Goal: Task Accomplishment & Management: Complete application form

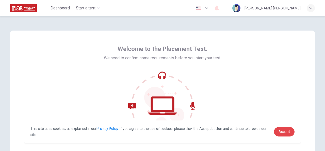
click at [286, 136] on link "Accept" at bounding box center [284, 131] width 21 height 9
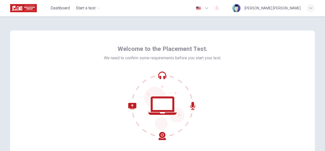
scroll to position [61, 0]
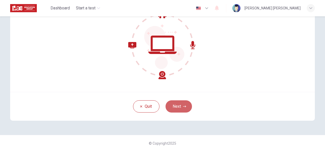
click at [172, 105] on button "Next" at bounding box center [179, 106] width 26 height 12
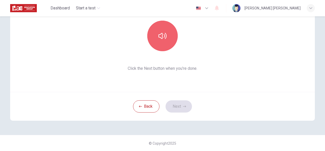
click at [158, 35] on icon "button" at bounding box center [162, 36] width 8 height 8
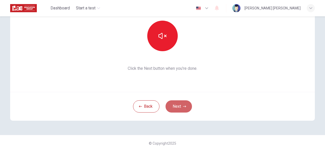
click at [177, 111] on button "Next" at bounding box center [179, 106] width 26 height 12
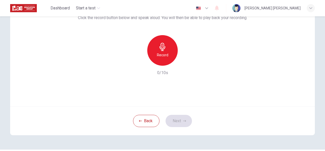
scroll to position [42, 0]
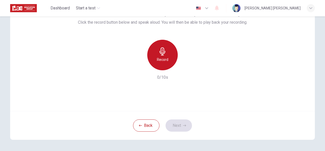
click at [160, 52] on icon "button" at bounding box center [162, 51] width 6 height 8
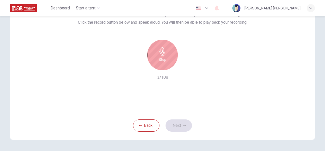
click at [158, 54] on icon "button" at bounding box center [162, 51] width 8 height 8
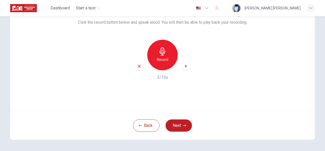
click at [183, 64] on icon "button" at bounding box center [185, 65] width 5 height 5
click at [138, 66] on icon "button" at bounding box center [139, 65] width 3 height 3
click at [78, 116] on div "Back Next" at bounding box center [162, 125] width 305 height 29
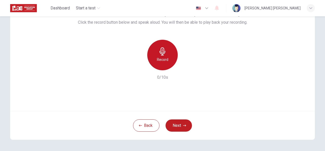
click at [158, 50] on icon "button" at bounding box center [162, 51] width 8 height 8
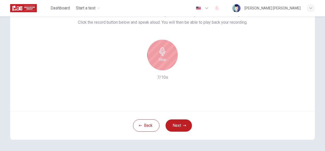
click at [167, 63] on div "Stop" at bounding box center [162, 55] width 30 height 30
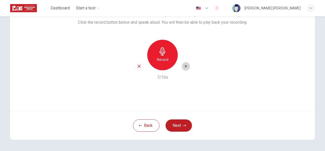
click at [187, 68] on icon "button" at bounding box center [185, 65] width 5 height 5
click at [196, 114] on div "Back Next" at bounding box center [162, 125] width 305 height 29
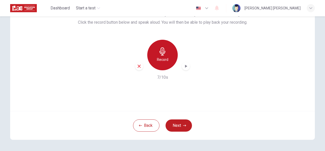
click at [160, 57] on h6 "Record" at bounding box center [162, 59] width 11 height 6
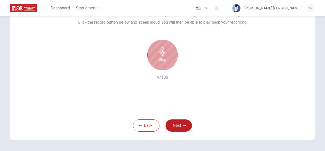
click at [160, 57] on h6 "Stop" at bounding box center [163, 59] width 8 height 6
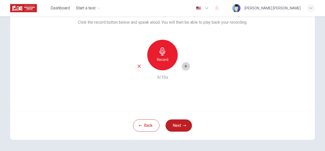
click at [184, 68] on icon "button" at bounding box center [185, 65] width 5 height 5
click at [139, 67] on icon "button" at bounding box center [139, 66] width 5 height 5
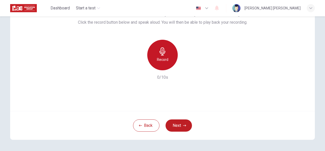
click at [163, 59] on h6 "Record" at bounding box center [162, 59] width 11 height 6
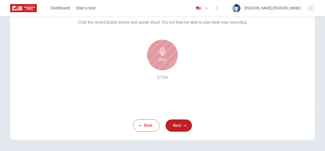
click at [163, 59] on h6 "Stop" at bounding box center [163, 59] width 8 height 6
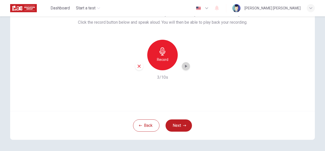
click at [185, 67] on icon "button" at bounding box center [185, 65] width 5 height 5
click at [137, 68] on icon "button" at bounding box center [139, 66] width 5 height 5
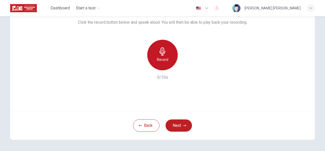
click at [168, 54] on div "Record" at bounding box center [162, 55] width 30 height 30
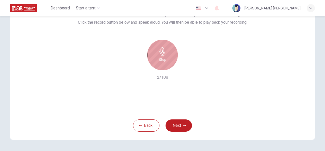
click at [168, 54] on div "Stop" at bounding box center [162, 55] width 30 height 30
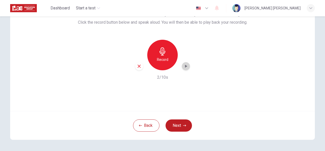
click at [185, 66] on icon "button" at bounding box center [186, 65] width 2 height 3
click at [137, 64] on icon "button" at bounding box center [139, 66] width 5 height 5
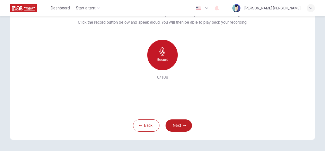
click at [158, 55] on icon "button" at bounding box center [162, 51] width 8 height 8
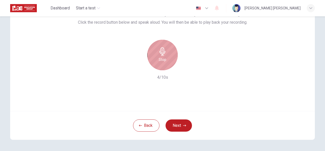
click at [168, 64] on div "Stop" at bounding box center [162, 55] width 30 height 30
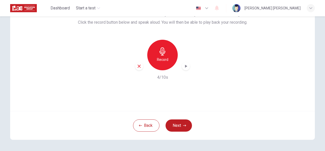
click at [185, 66] on icon "button" at bounding box center [186, 65] width 2 height 3
click at [175, 125] on button "Next" at bounding box center [179, 125] width 26 height 12
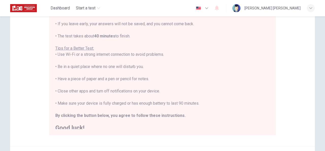
scroll to position [6, 0]
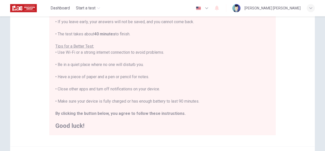
click at [192, 91] on div "You are about to start a Placement Test . Before You Start the Test: • Once you…" at bounding box center [162, 58] width 214 height 140
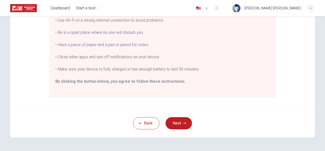
scroll to position [131, 0]
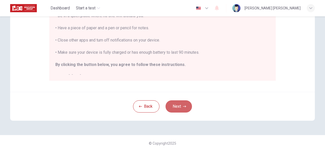
click at [174, 109] on button "Next" at bounding box center [179, 106] width 26 height 12
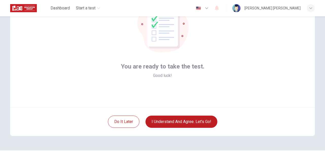
scroll to position [46, 0]
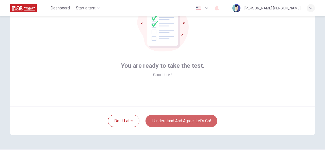
click at [170, 120] on button "I understand and agree. Let’s go!" at bounding box center [181, 120] width 72 height 12
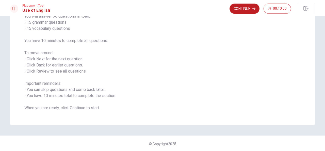
scroll to position [48, 0]
click at [242, 9] on button "Continue" at bounding box center [244, 9] width 30 height 10
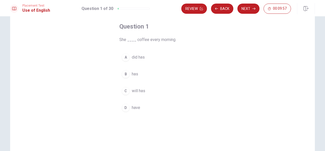
scroll to position [26, 0]
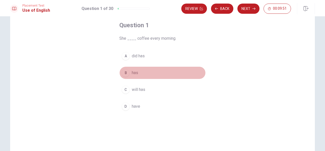
click at [136, 71] on span "has" at bounding box center [135, 73] width 6 height 6
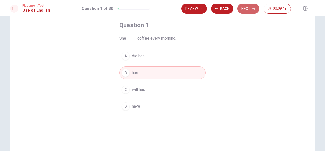
click at [244, 9] on button "Next" at bounding box center [248, 9] width 22 height 10
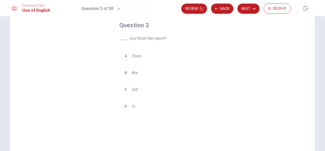
click at [132, 91] on span "Did" at bounding box center [135, 89] width 6 height 6
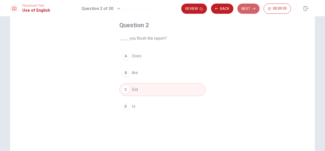
click at [249, 10] on button "Next" at bounding box center [248, 9] width 22 height 10
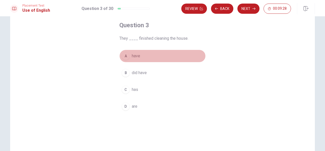
click at [137, 56] on span "have" at bounding box center [136, 56] width 8 height 6
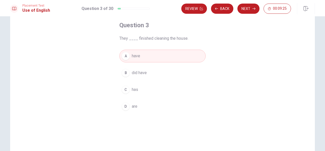
click at [248, 9] on button "Next" at bounding box center [248, 9] width 22 height 10
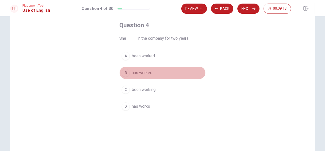
click at [143, 72] on span "has worked" at bounding box center [142, 73] width 21 height 6
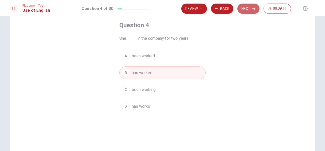
click at [250, 11] on button "Next" at bounding box center [248, 9] width 22 height 10
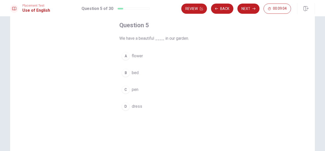
click at [134, 57] on span "flower" at bounding box center [137, 56] width 11 height 6
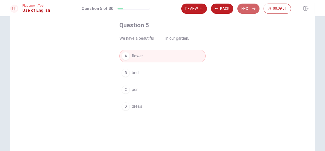
click at [245, 10] on button "Next" at bounding box center [248, 9] width 22 height 10
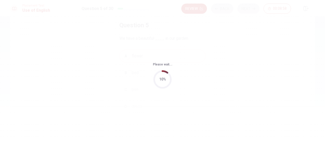
scroll to position [0, 0]
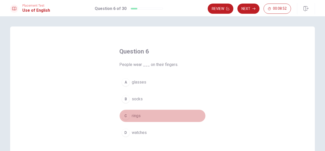
click at [137, 114] on span "rings" at bounding box center [136, 115] width 9 height 6
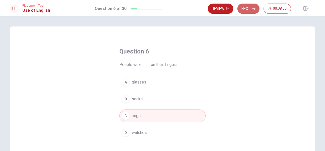
click at [247, 8] on button "Next" at bounding box center [248, 9] width 22 height 10
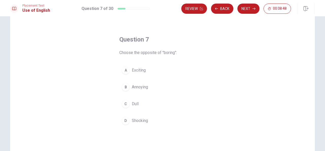
scroll to position [14, 0]
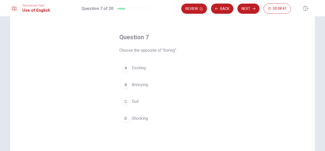
click at [139, 71] on button "A Exciting" at bounding box center [162, 67] width 86 height 13
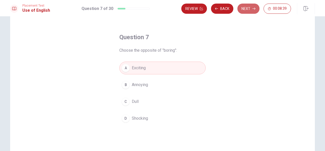
click at [246, 11] on button "Next" at bounding box center [248, 9] width 22 height 10
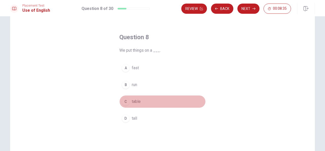
click at [140, 101] on button "C table" at bounding box center [162, 101] width 86 height 13
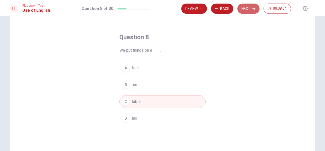
click at [245, 11] on button "Next" at bounding box center [248, 9] width 22 height 10
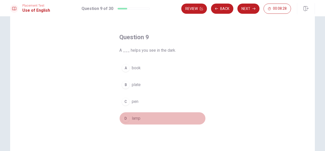
click at [139, 117] on button "D lamp" at bounding box center [162, 118] width 86 height 13
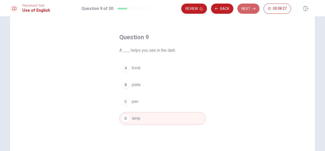
click at [246, 10] on button "Next" at bounding box center [248, 9] width 22 height 10
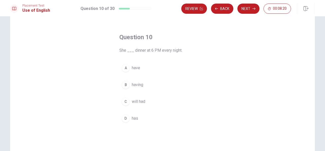
click at [135, 84] on span "having" at bounding box center [137, 84] width 11 height 6
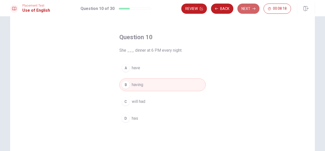
click at [251, 10] on button "Next" at bounding box center [248, 9] width 22 height 10
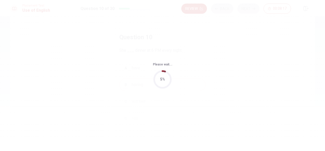
scroll to position [0, 0]
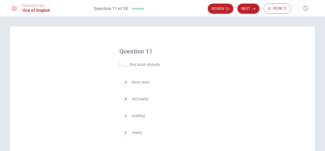
drag, startPoint x: 188, startPoint y: 84, endPoint x: 185, endPoint y: 74, distance: 9.9
click at [185, 74] on div "Question 11 I ___ this book already. A have read B did reads C reading D reads" at bounding box center [162, 93] width 107 height 108
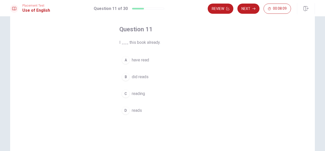
scroll to position [20, 0]
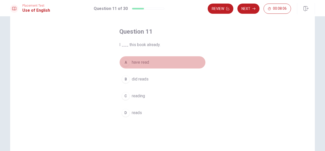
click at [136, 60] on span "have read" at bounding box center [140, 62] width 17 height 6
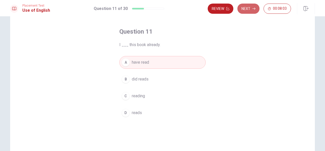
click at [248, 8] on button "Next" at bounding box center [248, 9] width 22 height 10
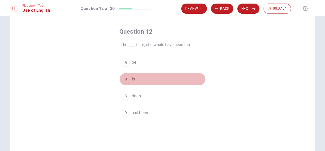
click at [138, 83] on button "B is" at bounding box center [162, 79] width 86 height 13
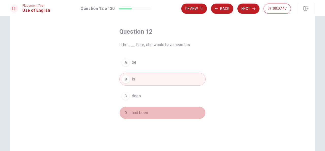
click at [136, 111] on span "had been" at bounding box center [140, 112] width 16 height 6
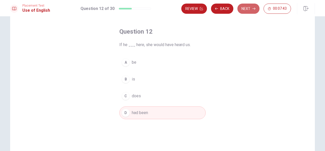
click at [246, 10] on button "Next" at bounding box center [248, 9] width 22 height 10
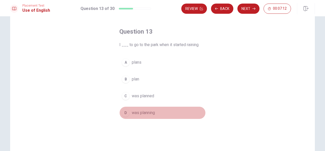
click at [143, 113] on span "was planning" at bounding box center [143, 112] width 23 height 6
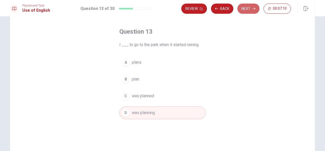
click at [244, 10] on button "Next" at bounding box center [248, 9] width 22 height 10
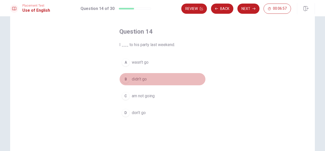
click at [139, 81] on span "didn’t go" at bounding box center [139, 79] width 15 height 6
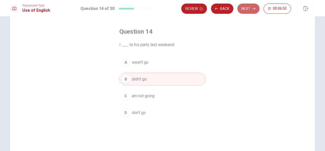
click at [253, 9] on icon "button" at bounding box center [253, 8] width 3 height 3
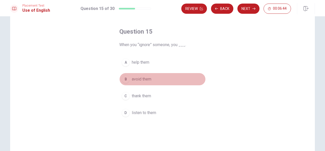
click at [139, 79] on span "avoid them" at bounding box center [142, 79] width 20 height 6
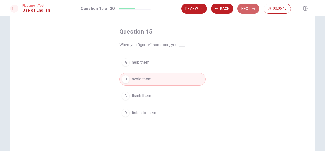
click at [250, 8] on button "Next" at bounding box center [248, 9] width 22 height 10
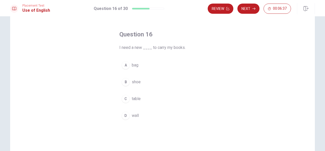
scroll to position [16, 0]
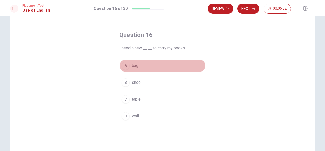
click at [135, 65] on span "bag" at bounding box center [135, 65] width 7 height 6
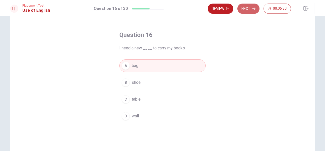
click at [251, 10] on button "Next" at bounding box center [248, 9] width 22 height 10
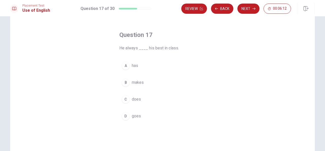
click at [137, 83] on span "makes" at bounding box center [138, 82] width 12 height 6
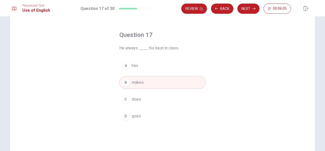
click at [141, 101] on button "C does" at bounding box center [162, 99] width 86 height 13
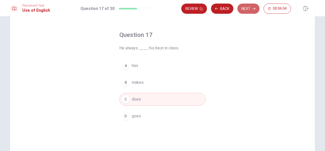
click at [244, 8] on button "Next" at bounding box center [248, 9] width 22 height 10
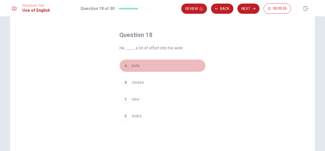
click at [133, 67] on span "puts" at bounding box center [136, 65] width 8 height 6
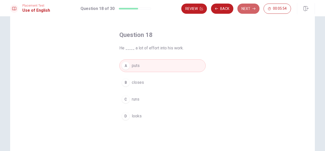
click at [254, 5] on button "Next" at bounding box center [248, 9] width 22 height 10
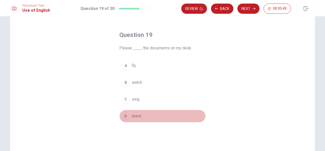
click at [132, 113] on span "leave" at bounding box center [137, 116] width 10 height 6
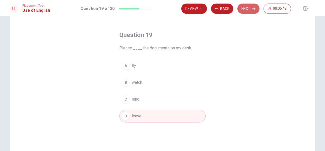
click at [246, 4] on button "Next" at bounding box center [248, 9] width 22 height 10
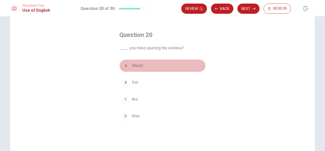
click at [139, 68] on span "Would" at bounding box center [137, 65] width 11 height 6
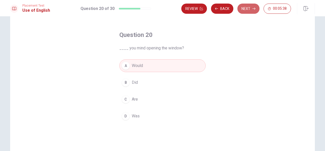
click at [251, 9] on button "Next" at bounding box center [248, 9] width 22 height 10
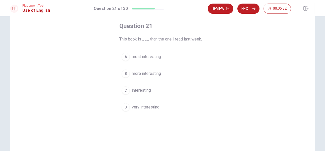
scroll to position [27, 0]
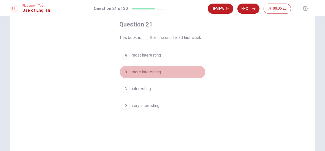
click at [149, 70] on span "more interesting" at bounding box center [146, 72] width 29 height 6
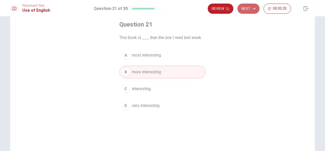
click at [248, 10] on button "Next" at bounding box center [248, 9] width 22 height 10
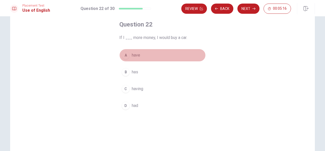
click at [134, 54] on span "have" at bounding box center [136, 55] width 8 height 6
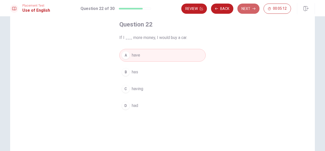
click at [246, 9] on button "Next" at bounding box center [248, 9] width 22 height 10
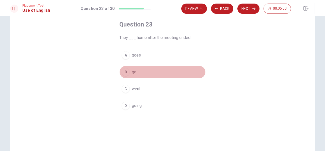
click at [135, 73] on button "B go" at bounding box center [162, 71] width 86 height 13
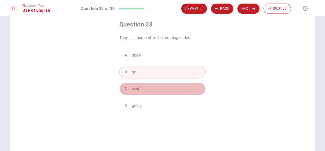
click at [138, 90] on span "went" at bounding box center [136, 89] width 9 height 6
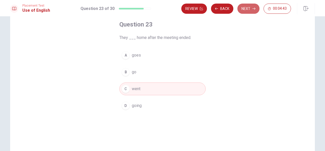
click at [250, 7] on button "Next" at bounding box center [248, 9] width 22 height 10
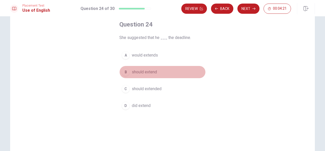
click at [150, 71] on span "should extend" at bounding box center [144, 72] width 25 height 6
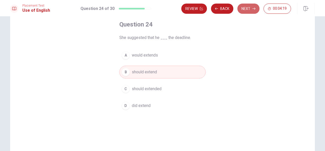
click at [251, 8] on button "Next" at bounding box center [248, 9] width 22 height 10
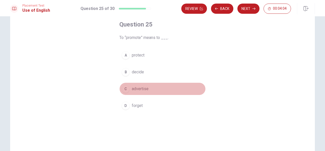
click at [139, 89] on span "advertise" at bounding box center [140, 89] width 17 height 6
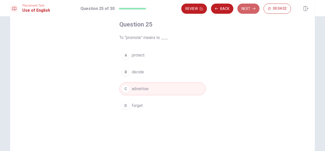
click at [247, 11] on button "Next" at bounding box center [248, 9] width 22 height 10
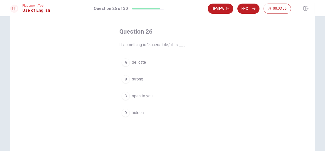
scroll to position [20, 0]
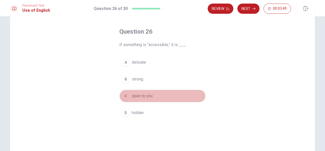
click at [148, 100] on button "C open to you" at bounding box center [162, 95] width 86 height 13
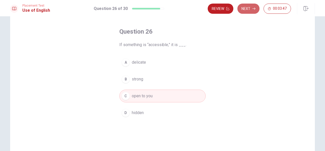
click at [252, 9] on button "Next" at bounding box center [248, 9] width 22 height 10
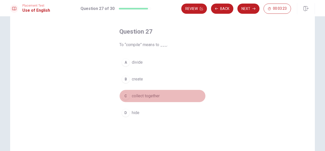
click at [156, 94] on span "collect together" at bounding box center [146, 96] width 28 height 6
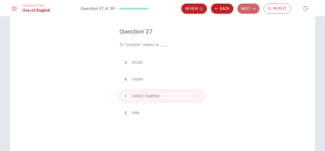
click at [247, 9] on button "Next" at bounding box center [248, 9] width 22 height 10
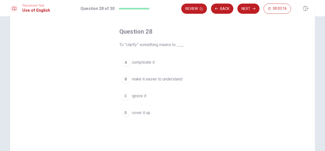
click at [161, 77] on span "make it easier to understand" at bounding box center [157, 79] width 51 height 6
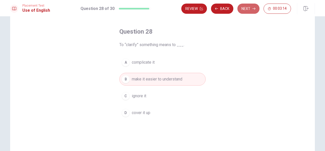
click at [248, 7] on button "Next" at bounding box center [248, 9] width 22 height 10
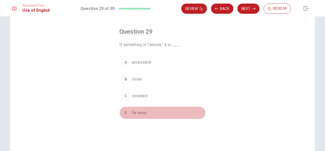
click at [138, 114] on span "far away" at bounding box center [139, 112] width 15 height 6
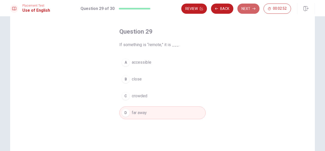
click at [246, 7] on button "Next" at bounding box center [248, 9] width 22 height 10
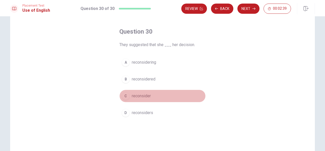
click at [142, 95] on span "reconsider" at bounding box center [141, 96] width 19 height 6
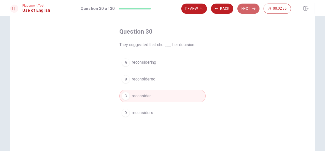
click at [246, 8] on button "Next" at bounding box center [248, 9] width 22 height 10
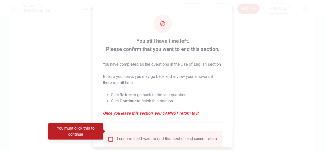
scroll to position [45, 0]
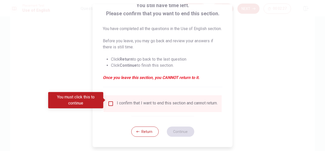
click at [109, 100] on input "You must click this to continue" at bounding box center [111, 103] width 6 height 6
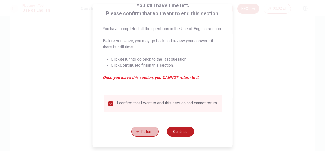
click at [145, 132] on button "Return" at bounding box center [144, 131] width 27 height 10
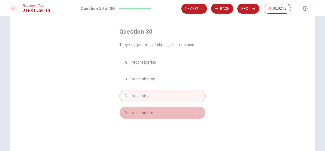
click at [140, 110] on span "reconsiders" at bounding box center [142, 112] width 21 height 6
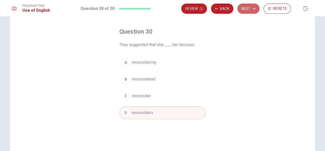
click at [243, 10] on button "Next" at bounding box center [248, 9] width 22 height 10
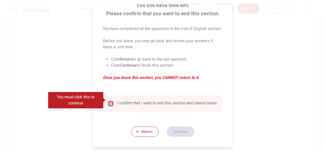
click at [109, 101] on input "You must click this to continue" at bounding box center [111, 103] width 6 height 6
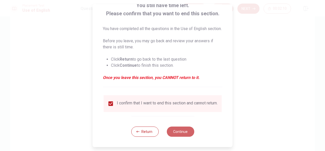
click at [178, 131] on button "Continue" at bounding box center [180, 131] width 27 height 10
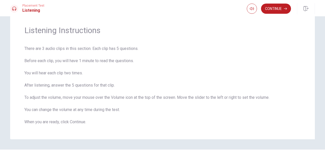
scroll to position [13, 0]
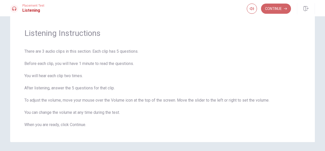
click at [276, 9] on button "Continue" at bounding box center [276, 9] width 30 height 10
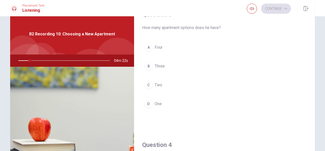
scroll to position [258, 0]
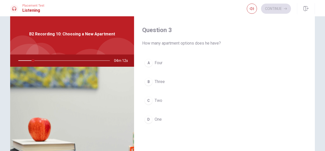
click at [62, 114] on img at bounding box center [72, 129] width 124 height 124
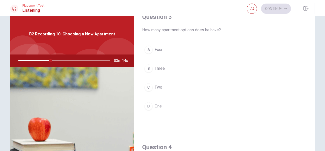
scroll to position [271, 0]
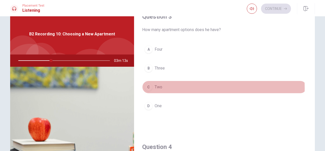
click at [156, 86] on span "Two" at bounding box center [159, 87] width 8 height 6
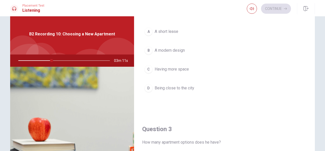
scroll to position [148, 0]
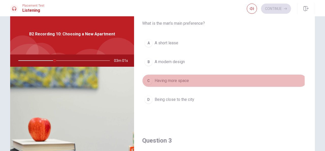
click at [168, 80] on span "Having more space" at bounding box center [172, 80] width 34 height 6
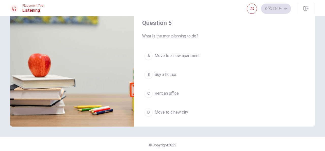
scroll to position [470, 0]
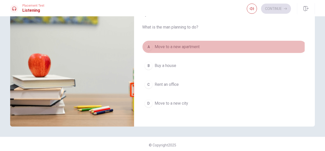
click at [177, 44] on span "Move to a new apartment" at bounding box center [177, 47] width 45 height 6
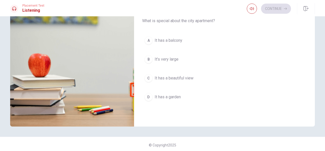
scroll to position [344, 0]
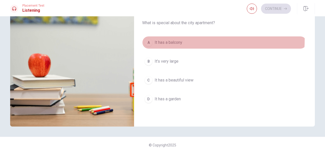
click at [175, 39] on span "It has a balcony" at bounding box center [169, 42] width 28 height 6
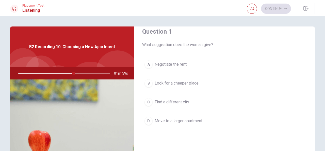
scroll to position [10, 0]
click at [40, 74] on div at bounding box center [63, 73] width 102 height 12
click at [42, 73] on div at bounding box center [63, 73] width 102 height 12
drag, startPoint x: 76, startPoint y: 73, endPoint x: 47, endPoint y: 66, distance: 29.6
click at [47, 66] on div "B2 Recording 10: Choosing a New Apartment 01m 43s" at bounding box center [72, 114] width 124 height 176
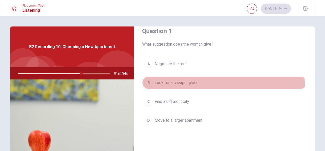
click at [178, 84] on span "Look for a cheaper place" at bounding box center [177, 82] width 44 height 6
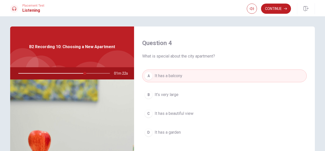
scroll to position [388, 0]
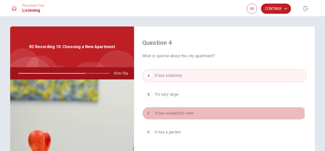
click at [187, 113] on span "It has a beautiful view" at bounding box center [174, 113] width 39 height 6
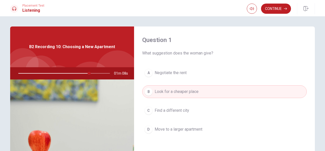
scroll to position [0, 0]
click at [274, 4] on button "Continue" at bounding box center [276, 9] width 30 height 10
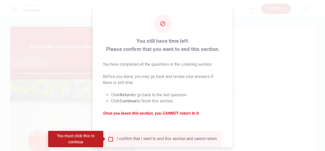
click at [86, 115] on div at bounding box center [162, 75] width 325 height 151
drag, startPoint x: 233, startPoint y: 107, endPoint x: 245, endPoint y: 103, distance: 12.9
click at [245, 103] on div at bounding box center [162, 75] width 325 height 151
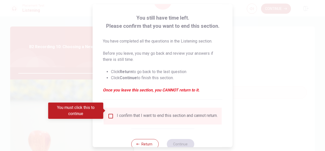
scroll to position [39, 0]
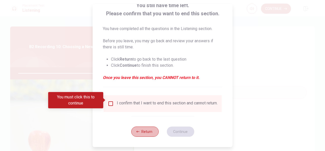
click at [146, 132] on button "Return" at bounding box center [144, 131] width 27 height 10
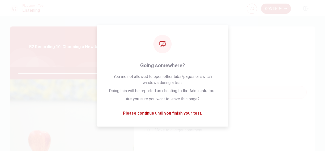
type input "0"
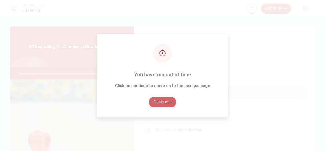
click at [163, 101] on button "Continue" at bounding box center [162, 102] width 27 height 10
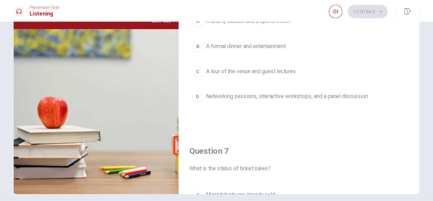
scroll to position [0, 0]
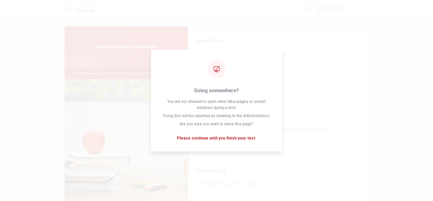
drag, startPoint x: 317, startPoint y: 0, endPoint x: 244, endPoint y: 174, distance: 188.3
click at [244, 150] on h4 "Question 7" at bounding box center [278, 171] width 164 height 8
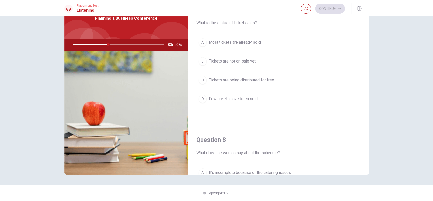
scroll to position [134, 0]
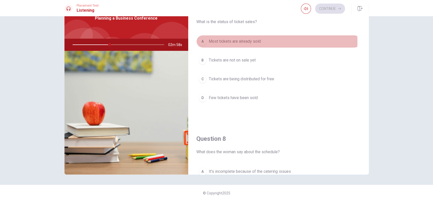
click at [232, 41] on span "Most tickets are already sold" at bounding box center [235, 41] width 52 height 6
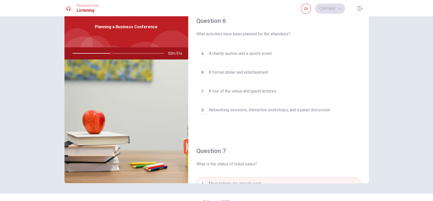
scroll to position [19, 0]
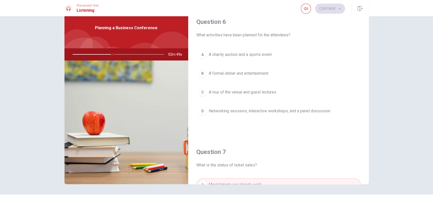
click at [254, 110] on span "Networking sessions, interactive workshops, and a panel discussion" at bounding box center [270, 111] width 122 height 6
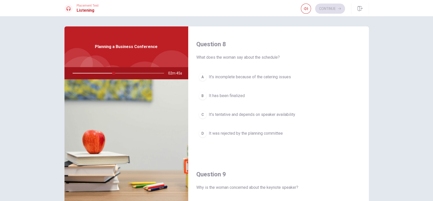
scroll to position [257, 0]
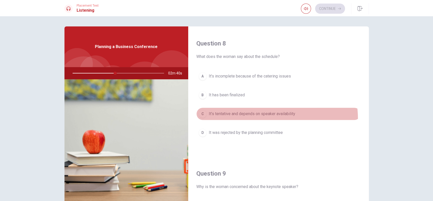
click at [266, 118] on button "C It’s tentative and depends on speaker availability" at bounding box center [278, 113] width 164 height 13
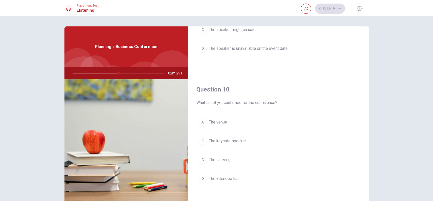
scroll to position [472, 0]
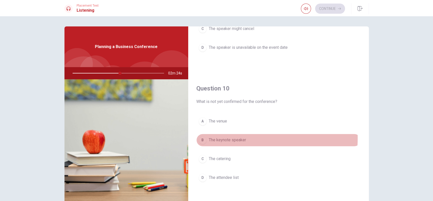
click at [220, 137] on span "The keynote speaker" at bounding box center [227, 140] width 37 height 6
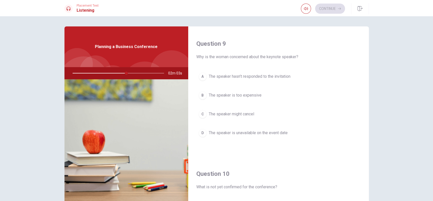
scroll to position [389, 0]
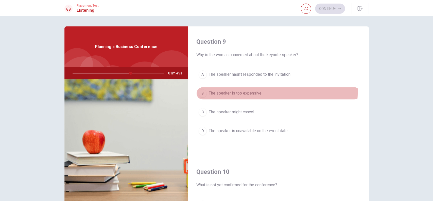
click at [246, 91] on span "The speaker is too expensive" at bounding box center [235, 93] width 53 height 6
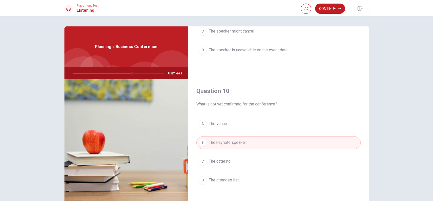
scroll to position [472, 0]
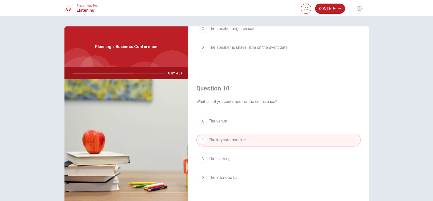
click at [323, 10] on button "Continue" at bounding box center [330, 9] width 30 height 10
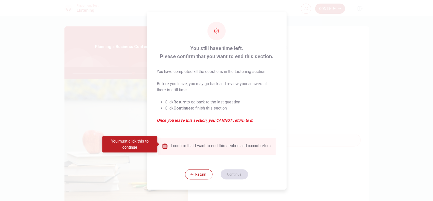
click at [165, 144] on input "You must click this to continue" at bounding box center [165, 146] width 6 height 6
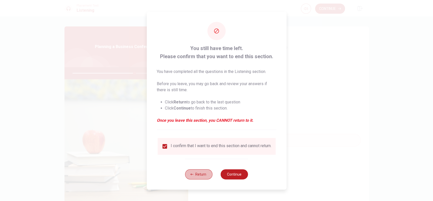
click at [193, 150] on button "Return" at bounding box center [198, 174] width 27 height 10
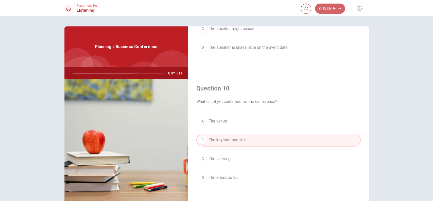
click at [323, 9] on button "Continue" at bounding box center [330, 9] width 30 height 10
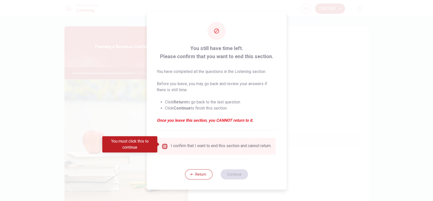
click at [163, 143] on input "You must click this to continue" at bounding box center [165, 146] width 6 height 6
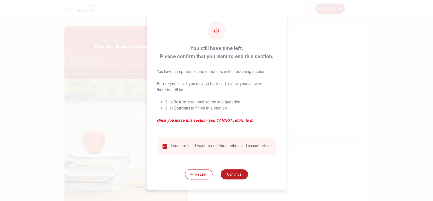
click at [228, 150] on button "Continue" at bounding box center [234, 174] width 27 height 10
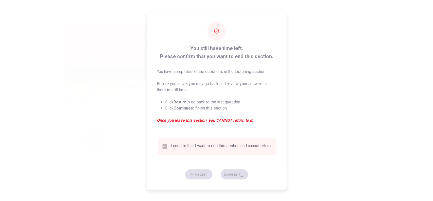
type input "75"
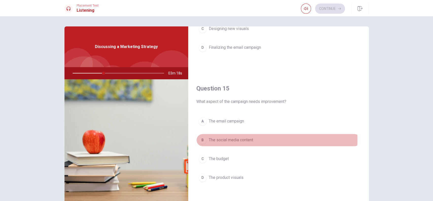
click at [250, 138] on span "The social media content" at bounding box center [231, 140] width 44 height 6
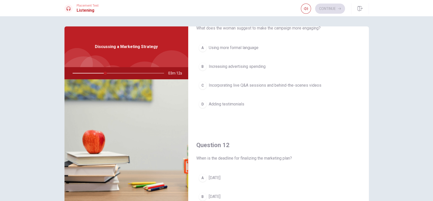
scroll to position [24, 0]
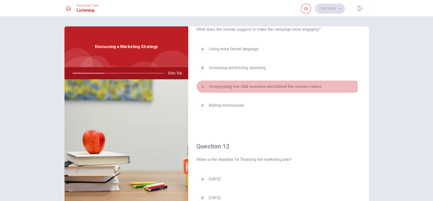
click at [260, 87] on span "Incorporating live Q&A sessions and behind-the-scenes videos" at bounding box center [265, 87] width 113 height 6
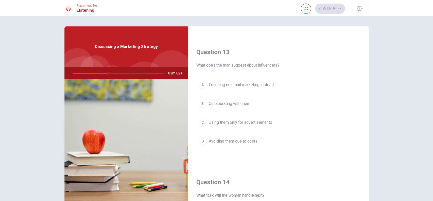
scroll to position [252, 0]
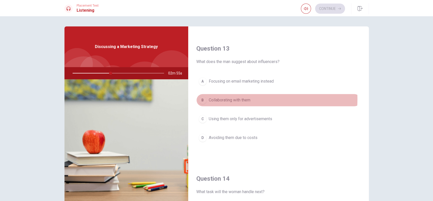
click at [234, 98] on span "Collaborating with them" at bounding box center [230, 100] width 42 height 6
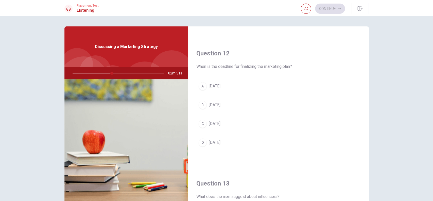
scroll to position [121, 0]
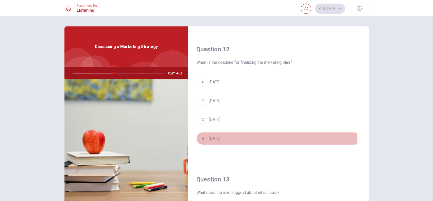
click at [221, 137] on span "[DATE]" at bounding box center [215, 138] width 12 height 6
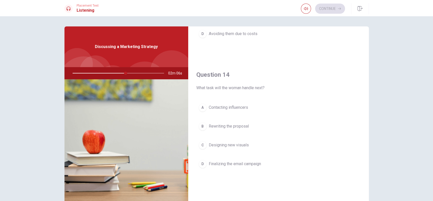
scroll to position [361, 0]
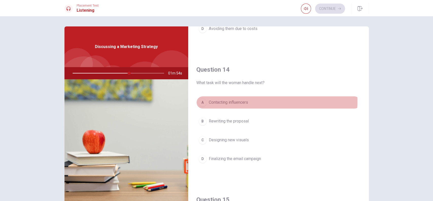
click at [234, 101] on span "Contacting influencers" at bounding box center [228, 102] width 39 height 6
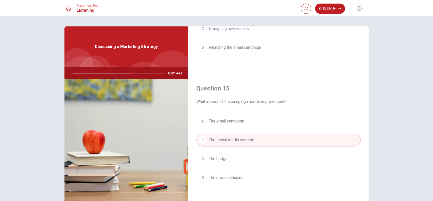
scroll to position [28, 0]
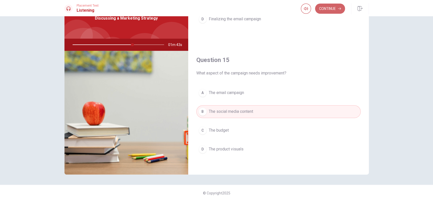
click at [325, 5] on button "Continue" at bounding box center [330, 9] width 30 height 10
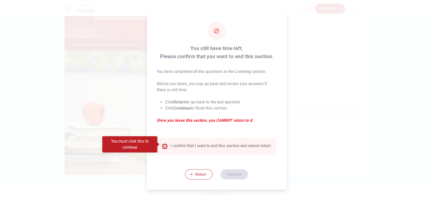
click at [163, 144] on input "You must click this to continue" at bounding box center [165, 146] width 6 height 6
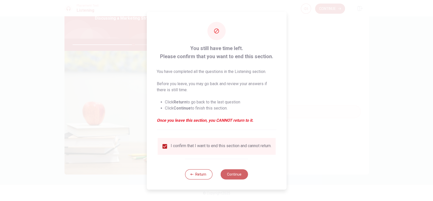
click at [228, 150] on button "Continue" at bounding box center [234, 174] width 27 height 10
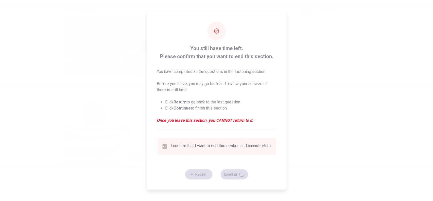
type input "68"
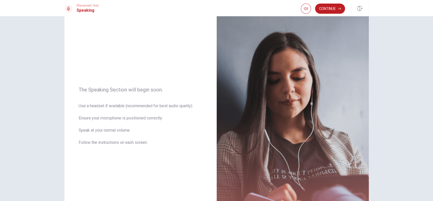
scroll to position [0, 0]
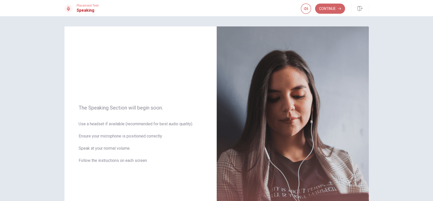
click at [323, 5] on button "Continue" at bounding box center [330, 9] width 30 height 10
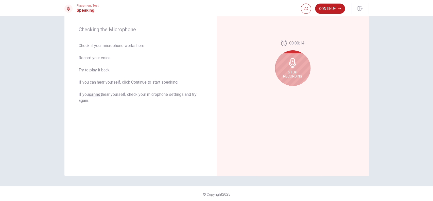
scroll to position [73, 0]
click at [287, 74] on span "Stop Recording" at bounding box center [292, 73] width 19 height 8
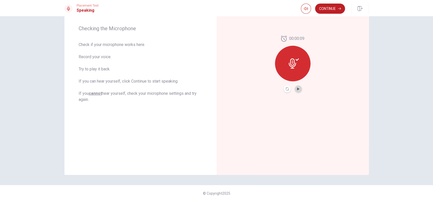
click at [296, 91] on button "Play Audio" at bounding box center [298, 88] width 7 height 7
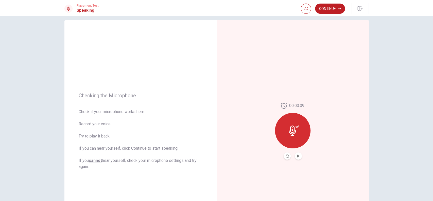
scroll to position [6, 0]
click at [324, 12] on button "Continue" at bounding box center [330, 9] width 30 height 10
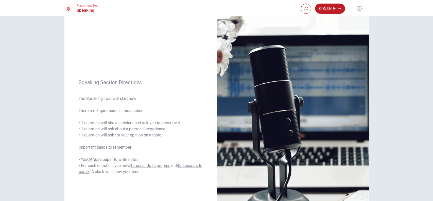
scroll to position [0, 0]
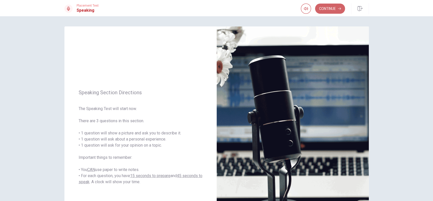
click at [323, 6] on button "Continue" at bounding box center [330, 9] width 30 height 10
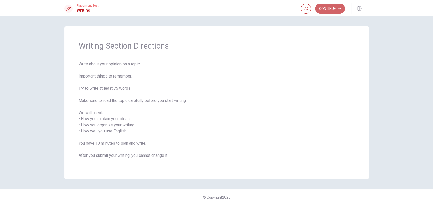
click at [325, 11] on button "Continue" at bounding box center [330, 9] width 30 height 10
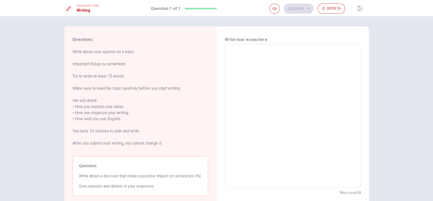
click at [225, 53] on div "x ​" at bounding box center [293, 115] width 136 height 143
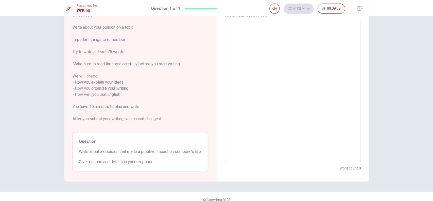
scroll to position [20, 0]
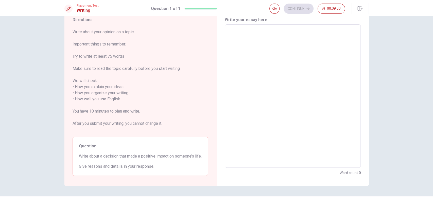
type textarea "I"
type textarea "x"
type textarea "I"
type textarea "x"
type textarea "I t"
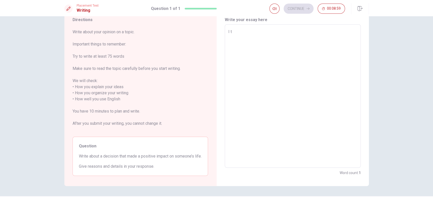
type textarea "x"
type textarea "I th"
type textarea "x"
type textarea "I thi"
type textarea "x"
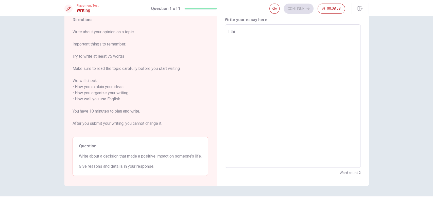
type textarea "I thin"
type textarea "x"
type textarea "I think"
type textarea "x"
type textarea "I think"
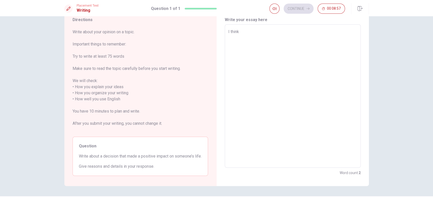
type textarea "x"
type textarea "I think i"
type textarea "x"
type textarea "I think if"
type textarea "x"
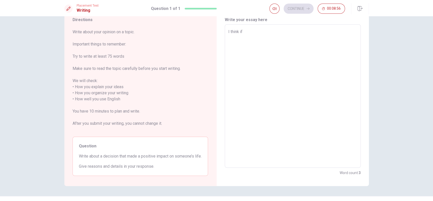
type textarea "I think if"
type textarea "x"
type textarea "I think if p"
type textarea "x"
type textarea "I think if pe"
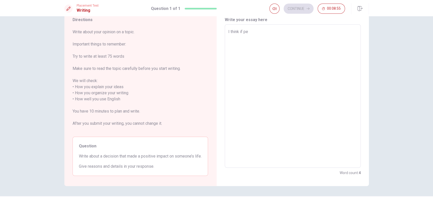
type textarea "x"
type textarea "I think if peo"
type textarea "x"
type textarea "I think if peop"
type textarea "x"
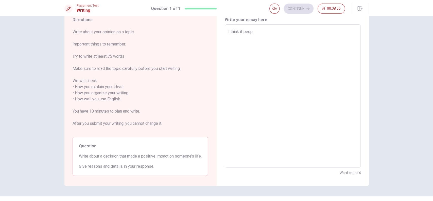
type textarea "I think if peope"
type textarea "x"
type textarea "I think if peopel"
type textarea "x"
type textarea "I think if peopel"
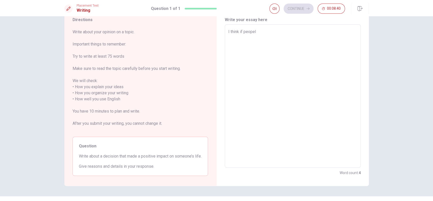
type textarea "x"
type textarea "I think if peopel"
type textarea "x"
type textarea "I think if peope"
type textarea "x"
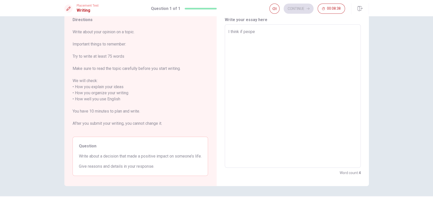
type textarea "I think if peop"
type textarea "x"
type textarea "I think if peopl"
type textarea "x"
type textarea "I think if people"
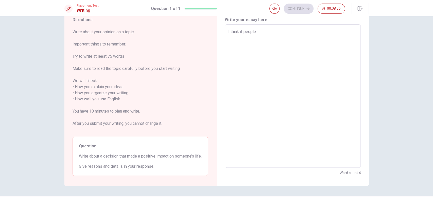
type textarea "x"
type textarea "I think if people"
type textarea "x"
type textarea "I think if people c"
type textarea "x"
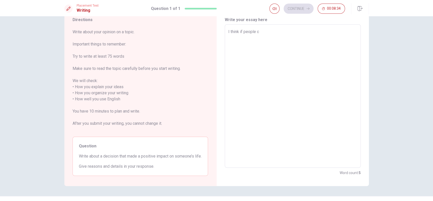
type textarea "I think if people ch"
type textarea "x"
type textarea "I think if people cha"
type textarea "x"
type textarea "I think if people [PERSON_NAME]"
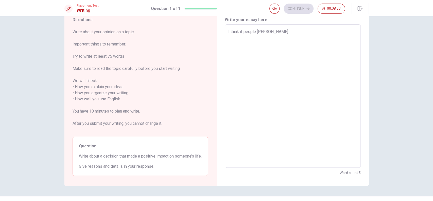
type textarea "x"
type textarea "I think if people [PERSON_NAME]"
type textarea "x"
type textarea "I think if people change"
type textarea "x"
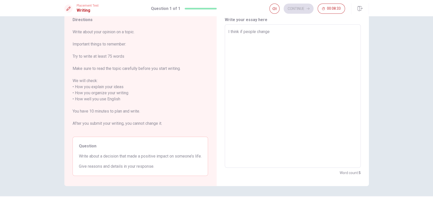
type textarea "I think if people change"
type textarea "x"
type textarea "I think if people change h"
type textarea "x"
type textarea "I think if people change ha"
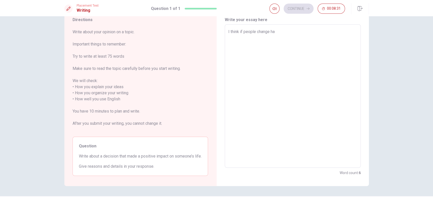
type textarea "x"
type textarea "I think if people change hab"
type textarea "x"
type textarea "I think if people change habi"
type textarea "x"
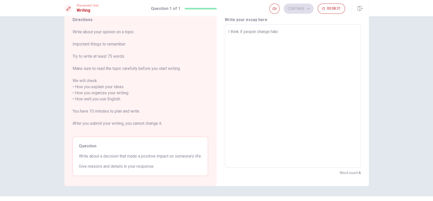
type textarea "I think if people change habit"
type textarea "x"
type textarea "I think if people change habits"
type textarea "x"
type textarea "I think if people change habits"
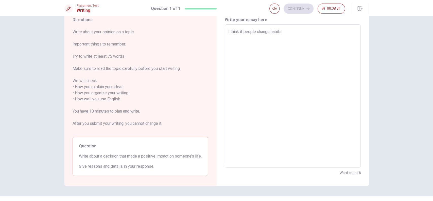
type textarea "x"
type textarea "I think if people change habits c"
type textarea "x"
type textarea "I think if people change habits co"
type textarea "x"
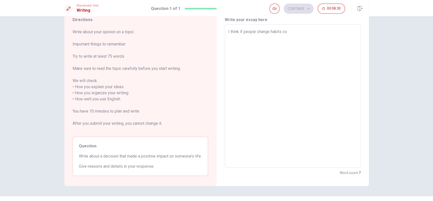
type textarea "I think if people change habits con"
type textarea "x"
type textarea "I think if people change habits cons"
type textarea "x"
type textarea "I think if people change habits const"
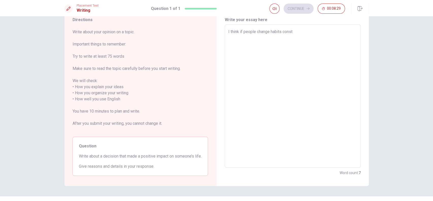
type textarea "x"
type textarea "I think if people change habits consta"
type textarea "x"
type textarea "I think if people change habits constan"
type textarea "x"
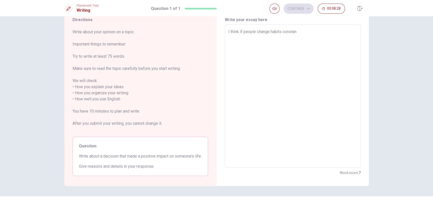
type textarea "I think if people change habits constant"
type textarea "x"
type textarea "I think if people change habits constantl"
type textarea "x"
type textarea "I think if people change habits constantly"
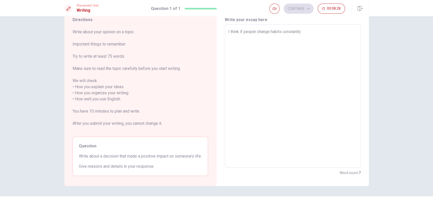
type textarea "x"
type textarea "I think if people change habits constantly"
type textarea "x"
type textarea "I think if people change habits constantly"
type textarea "x"
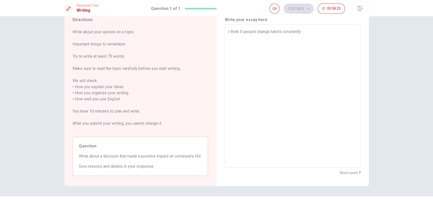
type textarea "I think if people change habits constantly,"
type textarea "x"
type textarea "I think if people change habits constantly,"
type textarea "x"
type textarea "I think if people change habits constantly, t"
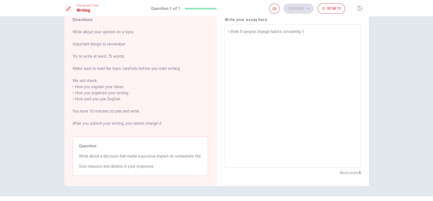
type textarea "x"
type textarea "I think if people change habits constantly, th"
type textarea "x"
type textarea "I think if people change habits constantly, tha"
type textarea "x"
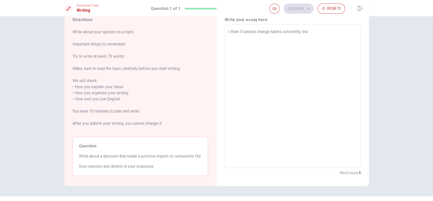
type textarea "I think if people change habits constantly, that"
type textarea "x"
type textarea "I think if people change habits constantly, that"
type textarea "x"
type textarea "I think if people change habits constantly, that a"
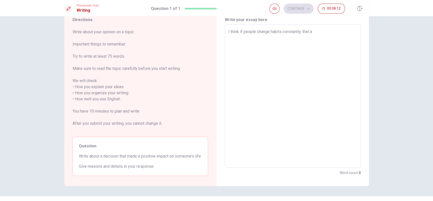
type textarea "x"
type textarea "I think if people change habits constantly, that al"
type textarea "x"
type textarea "I think if people change habits constantly, that alw"
type textarea "x"
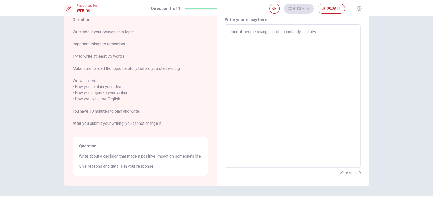
type textarea "I think if people change habits constantly, that [PERSON_NAME]"
type textarea "x"
type textarea "I think if people change habits constantly, that alway"
type textarea "x"
type textarea "I think if people change habits constantly, that always"
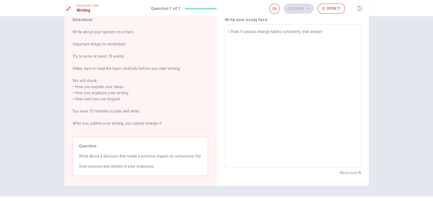
type textarea "x"
type textarea "I think if people change habits constantly, that always"
type textarea "x"
type textarea "I think if people change habits constantly, that always w"
type textarea "x"
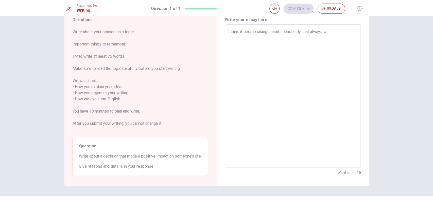
type textarea "I think if people change habits constantly, that always [PERSON_NAME]"
type textarea "x"
type textarea "I think if people change habits constantly, that always w"
type textarea "x"
type textarea "I think if people change habits constantly, that always wo"
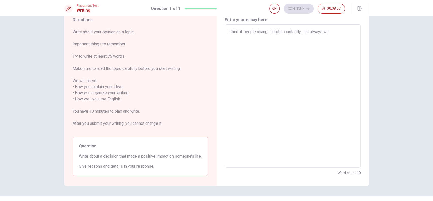
type textarea "x"
type textarea "I think if people change habits constantly, that always wou"
type textarea "x"
type textarea "I think if people change habits constantly, that always woul"
type textarea "x"
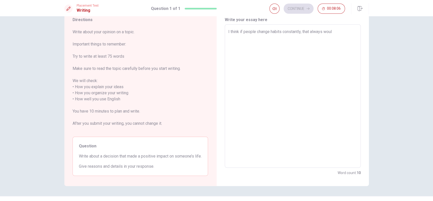
type textarea "I think if people change habits constantly, that always would"
type textarea "x"
type textarea "I think if people change habits constantly, that always would"
type textarea "x"
type textarea "I think if people change habits constantly, that always would h"
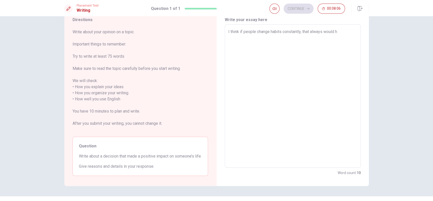
type textarea "x"
type textarea "I think if people change habits constantly, that always would he"
type textarea "x"
type textarea "I think if people change habits constantly, that always would hel"
type textarea "x"
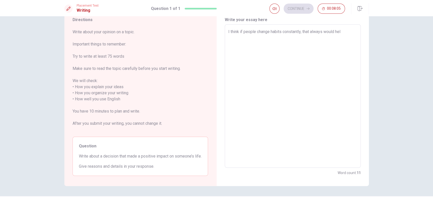
type textarea "I think if people change habits constantly, that always would help"
type textarea "x"
type textarea "I think if people change habits constantly, that always would help"
type textarea "x"
type textarea "I think if people change habits constantly, that always would help t"
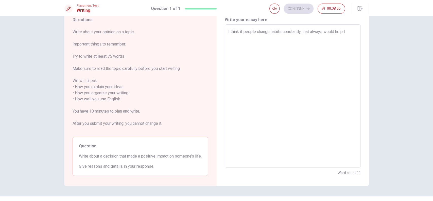
type textarea "x"
type textarea "I think if people change habits constantly, that always would help th"
type textarea "x"
type textarea "I think if people change habits constantly, that always would help the"
type textarea "x"
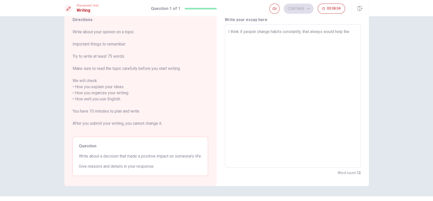
type textarea "I think if people change habits constantly, that always would help them"
type textarea "x"
type textarea "I think if people change habits constantly, that always would help them"
type textarea "x"
type textarea "I think if people change habits constantly, that always would help them"
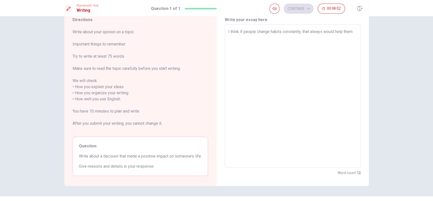
type textarea "x"
type textarea "I think if people change habits constantly, that always would help them t"
type textarea "x"
type textarea "I think if people change habits constantly, that always would help them to"
type textarea "x"
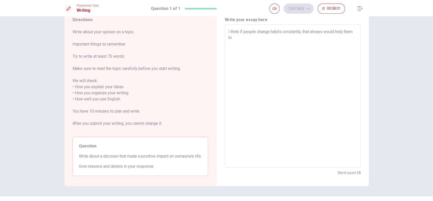
type textarea "I think if people change habits constantly, that always would help them to"
type textarea "x"
type textarea "I think if people change habits constantly, that always would help them to i"
type textarea "x"
type textarea "I think if people change habits constantly, that always would help them to im"
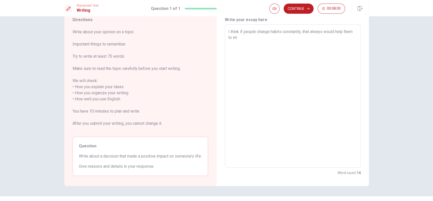
type textarea "x"
type textarea "I think if people change habits constantly, that always would help them to imp"
type textarea "x"
type textarea "I think if people change habits constantly, that always would help them to impr"
type textarea "x"
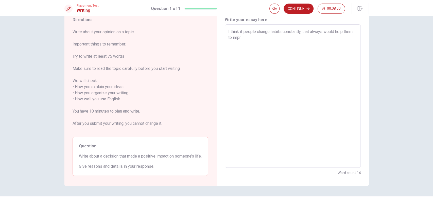
type textarea "I think if people change habits constantly, that always would help them to impro"
type textarea "x"
type textarea "I think if people change habits constantly, that always would help them to impr…"
type textarea "x"
type textarea "I think if people change habits constantly, that always would help them to impr…"
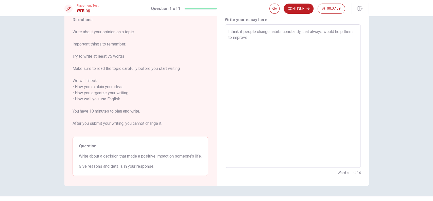
type textarea "x"
type textarea "I think if people change habits constantly, that always would help them to impr…"
type textarea "x"
type textarea "I think if people change habits constantly, that always would help them to impr…"
type textarea "x"
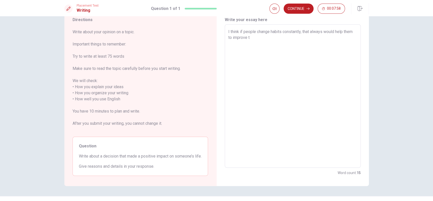
type textarea "I think if people change habits constantly, that always would help them to impr…"
type textarea "x"
type textarea "I think if people change habits constantly, that always would help them to impr…"
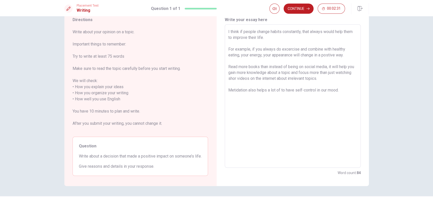
click at [325, 89] on textarea "I think if people change habits constantly, that always would help them to impr…" at bounding box center [292, 96] width 129 height 135
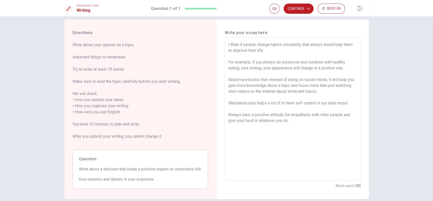
scroll to position [0, 0]
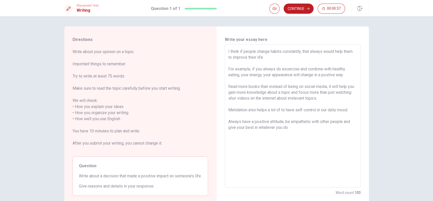
click at [252, 98] on textarea "I think if people change habits constantly, that always would help them to impr…" at bounding box center [292, 115] width 129 height 135
click at [297, 4] on button "Continue" at bounding box center [299, 9] width 30 height 10
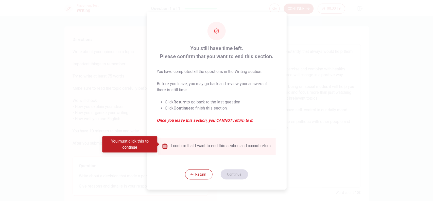
click at [163, 144] on input "You must click this to continue" at bounding box center [165, 146] width 6 height 6
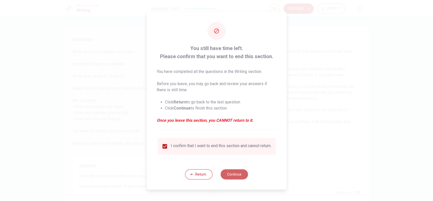
click at [234, 150] on button "Continue" at bounding box center [234, 174] width 27 height 10
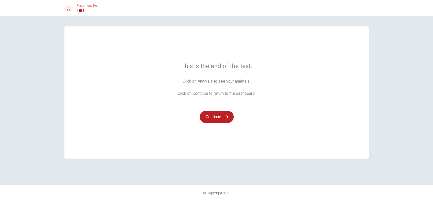
click at [209, 117] on button "Continue" at bounding box center [217, 117] width 34 height 12
